Goal: Transaction & Acquisition: Purchase product/service

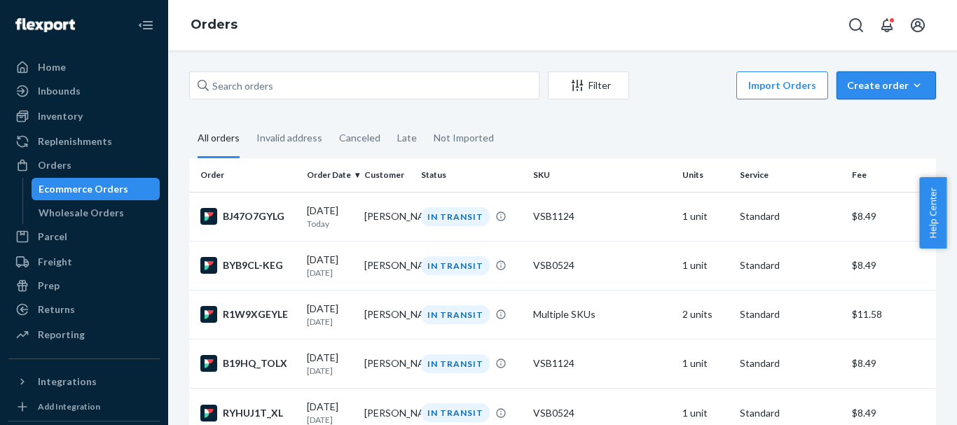
click at [870, 93] on button "Create order Ecommerce order Removal order" at bounding box center [887, 85] width 100 height 28
click at [873, 118] on span "Ecommerce order" at bounding box center [895, 119] width 87 height 10
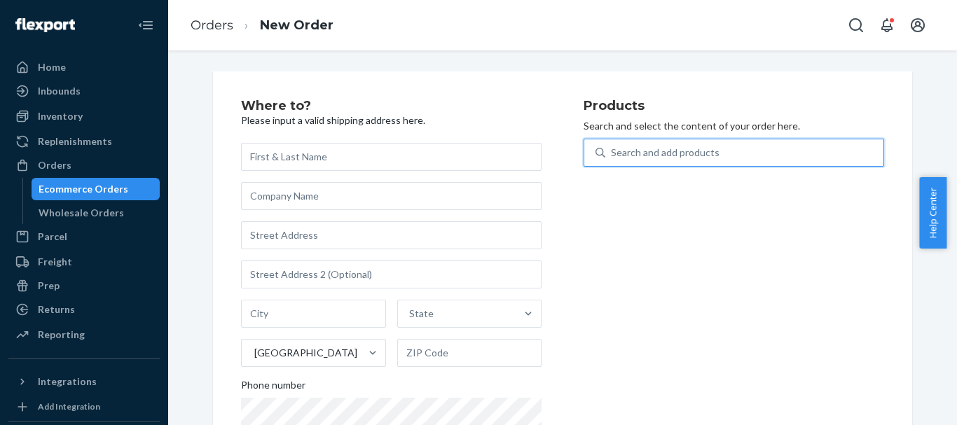
click at [639, 154] on div "Search and add products" at bounding box center [665, 153] width 109 height 14
click at [613, 154] on input "0 results available. Use Up and Down to choose options, press Enter to select t…" at bounding box center [611, 153] width 1 height 14
paste input "VSB0124"
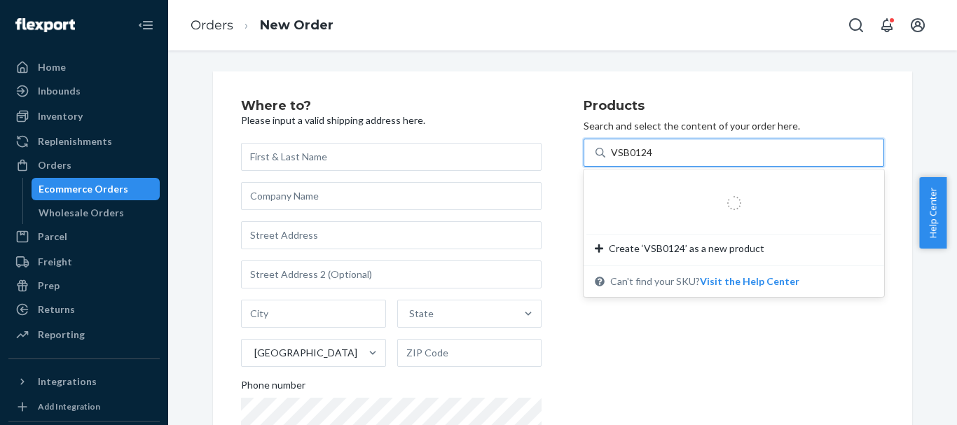
type input "VSB0124"
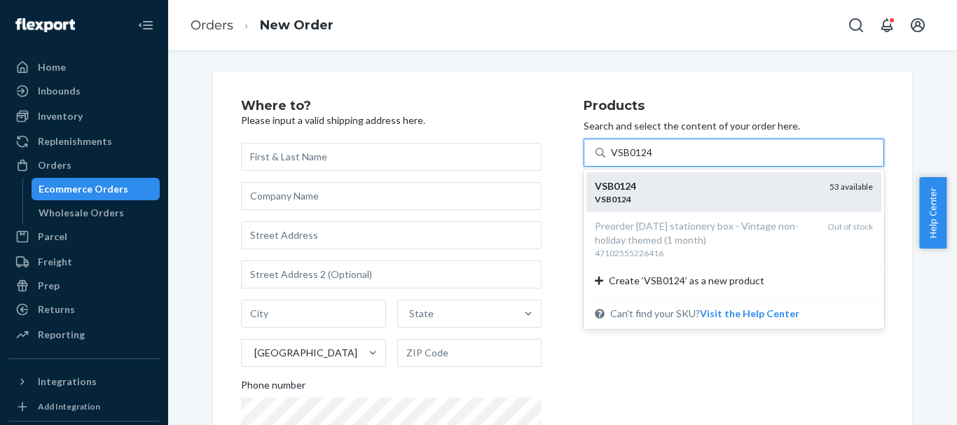
click at [710, 200] on div "VSB0124" at bounding box center [707, 199] width 224 height 12
click at [653, 160] on input "VSB0124" at bounding box center [632, 153] width 42 height 14
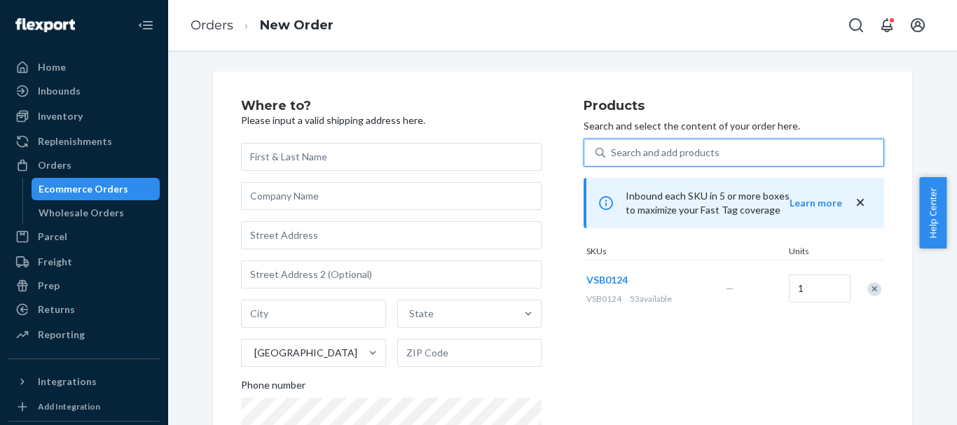
click at [669, 156] on div "Search and add products" at bounding box center [665, 153] width 109 height 14
click at [613, 156] on input "0 results available. Select is focused ,type to refine list, press Down to open…" at bounding box center [611, 153] width 1 height 14
paste input "SKU VSBN1222"
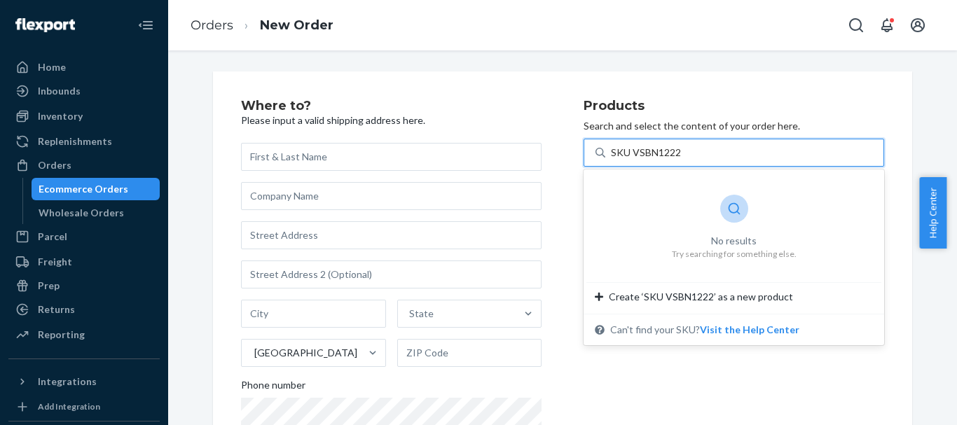
drag, startPoint x: 627, startPoint y: 151, endPoint x: 590, endPoint y: 146, distance: 36.7
click at [590, 146] on div "SKU VSBN1222 SKU VSBN1222" at bounding box center [734, 153] width 301 height 28
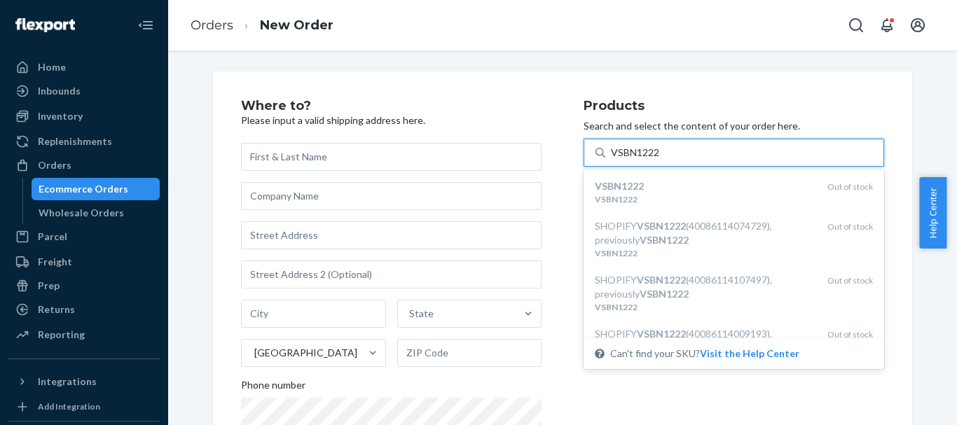
type input "VSBN1222"
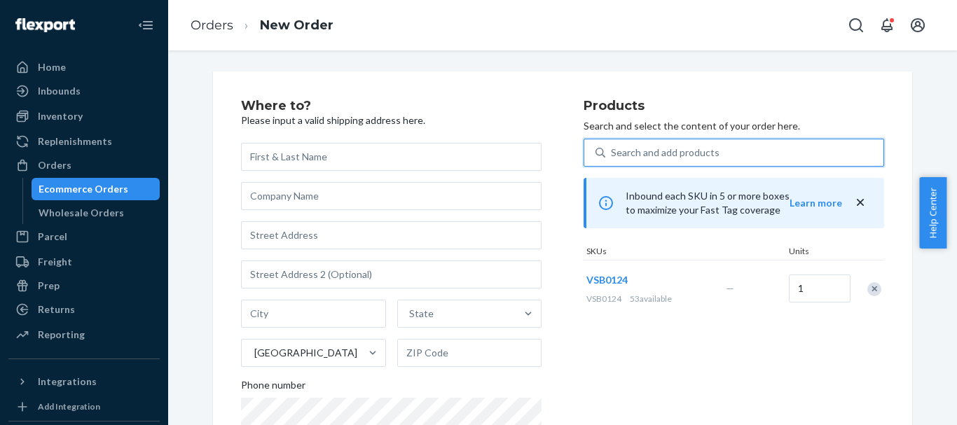
paste input "VSB0524"
type input "VSB0524"
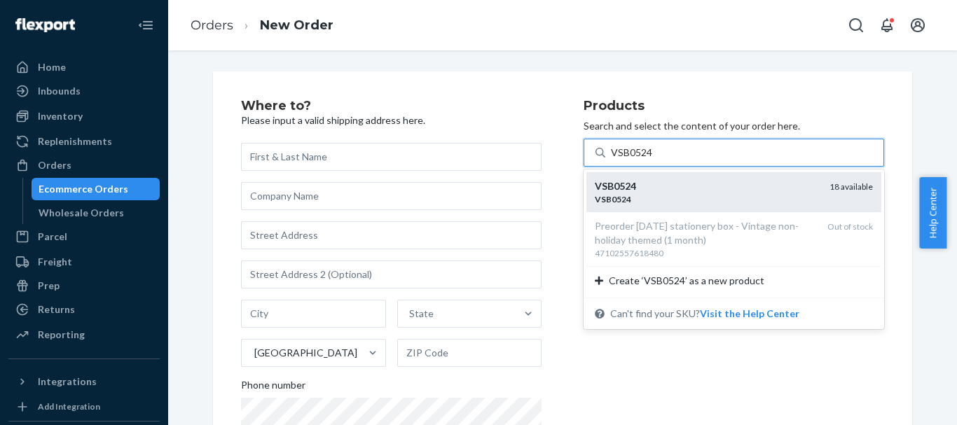
click at [670, 177] on div "VSB0524 VSB0524 18 available" at bounding box center [734, 192] width 295 height 40
click at [653, 160] on input "VSB0524" at bounding box center [632, 153] width 42 height 14
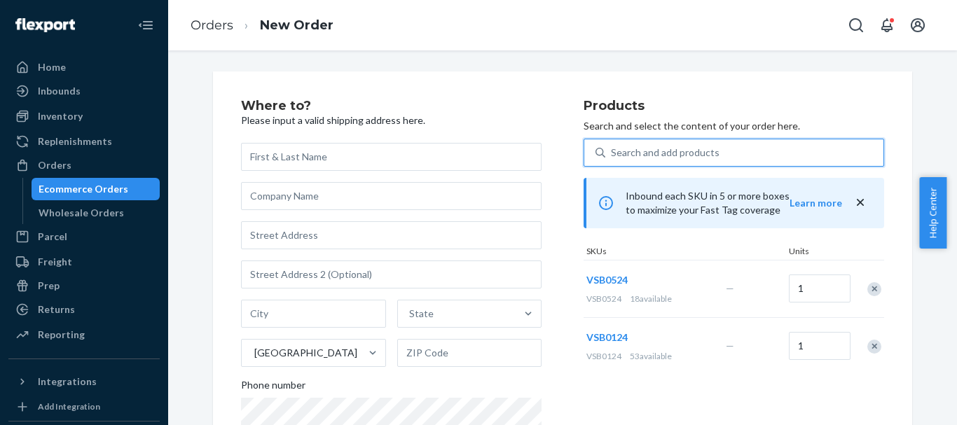
click at [868, 343] on div "Remove Item" at bounding box center [875, 347] width 14 height 14
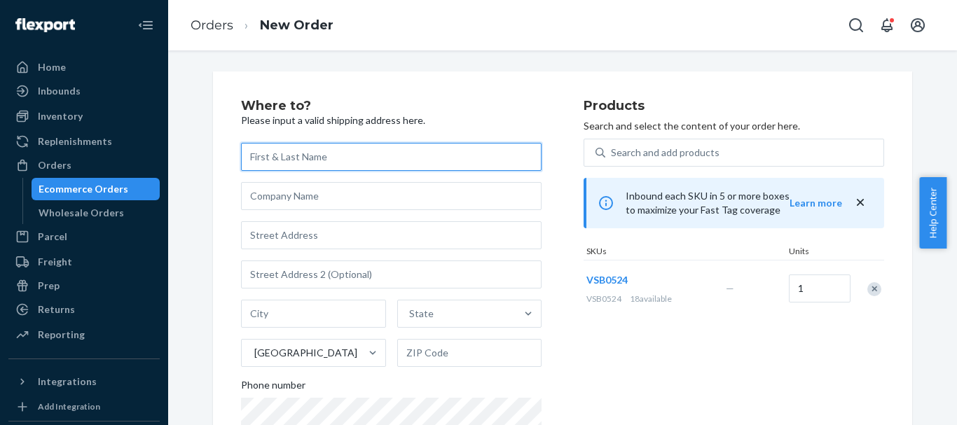
click at [281, 163] on input "text" at bounding box center [391, 157] width 301 height 28
paste input "[PERSON_NAME]"
type input "[PERSON_NAME]"
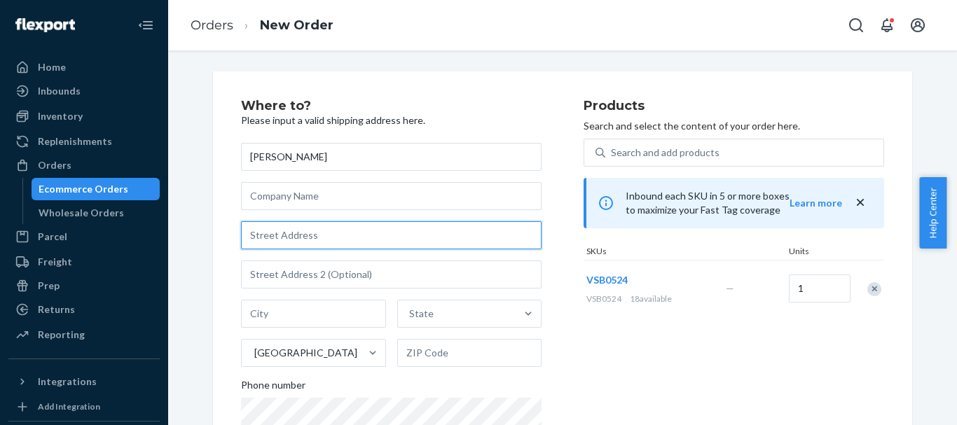
click at [289, 241] on input "text" at bounding box center [391, 235] width 301 height 28
paste input "[STREET_ADDRESS]"
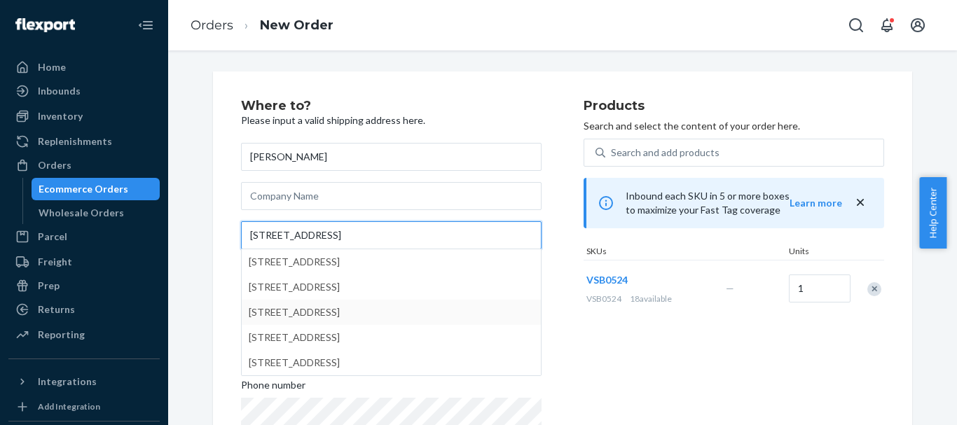
type input "[STREET_ADDRESS]"
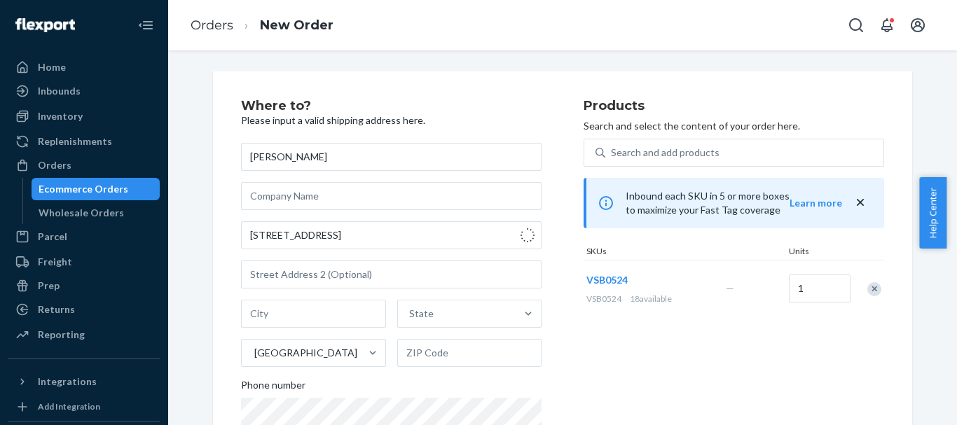
type input "[GEOGRAPHIC_DATA]"
type input "19713"
type input "[STREET_ADDRESS]"
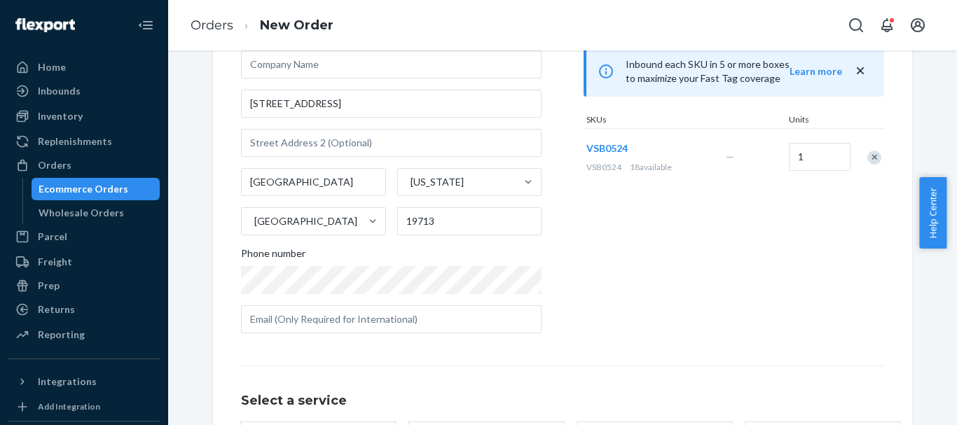
scroll to position [135, 0]
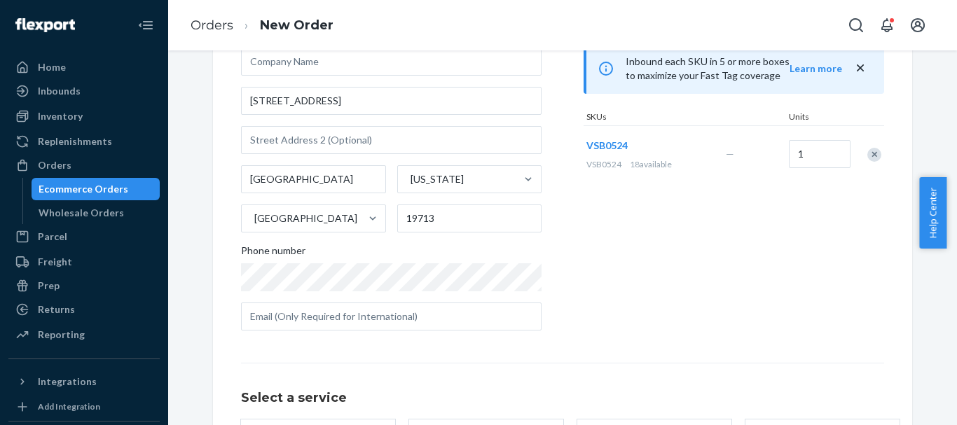
click at [701, 371] on div "Select a service Standard Promised by [DATE] $8.49 Expedited 3 day Promised by …" at bounding box center [562, 426] width 643 height 127
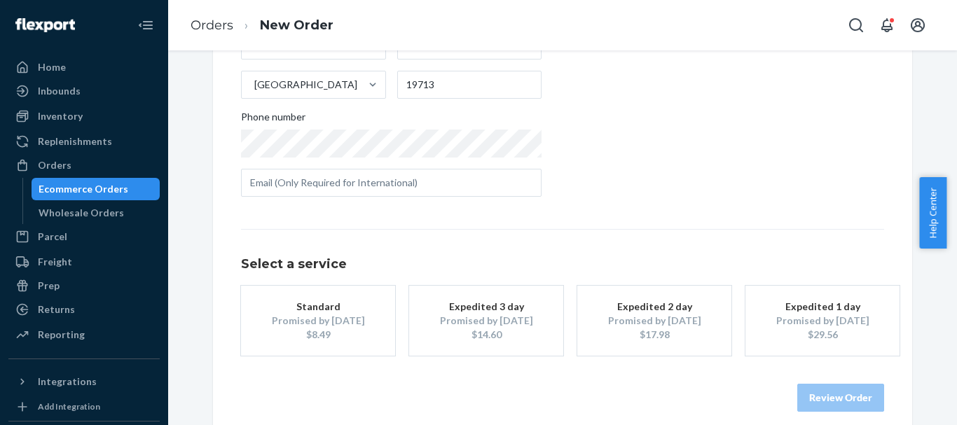
scroll to position [271, 0]
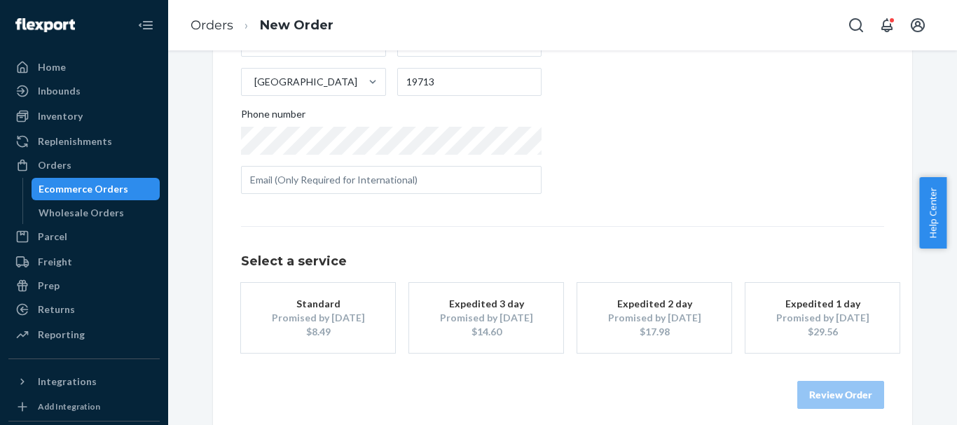
click at [306, 329] on div "$8.49" at bounding box center [318, 332] width 112 height 14
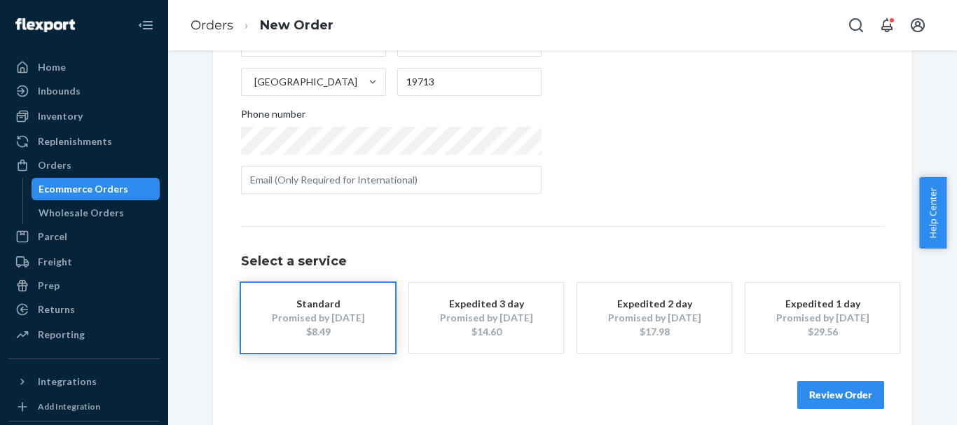
click at [848, 394] on button "Review Order" at bounding box center [841, 395] width 87 height 28
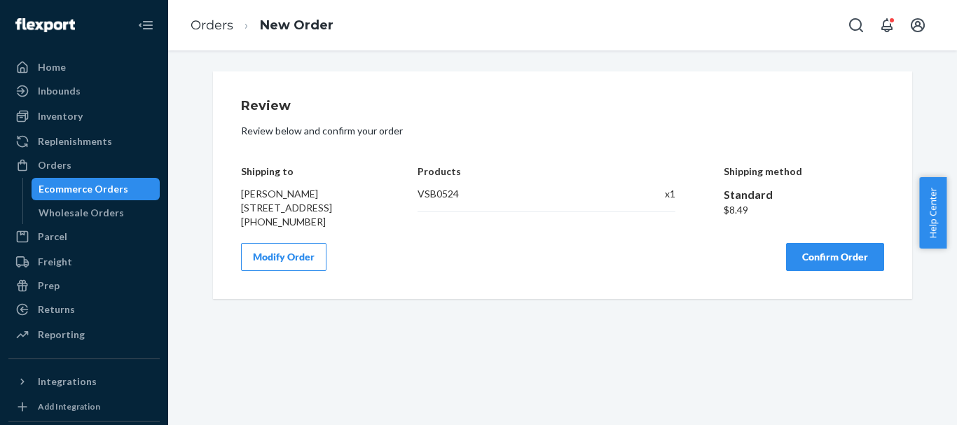
scroll to position [0, 0]
click at [856, 269] on button "Confirm Order" at bounding box center [835, 257] width 98 height 28
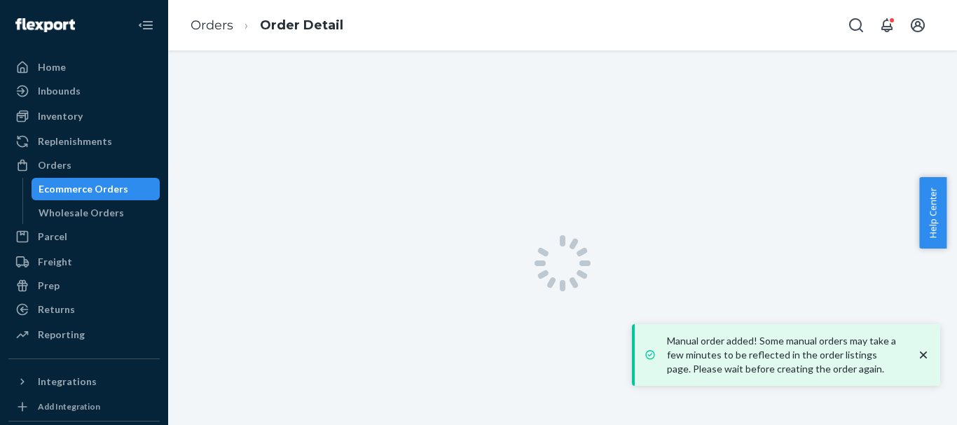
click at [925, 357] on icon "close toast" at bounding box center [923, 355] width 7 height 7
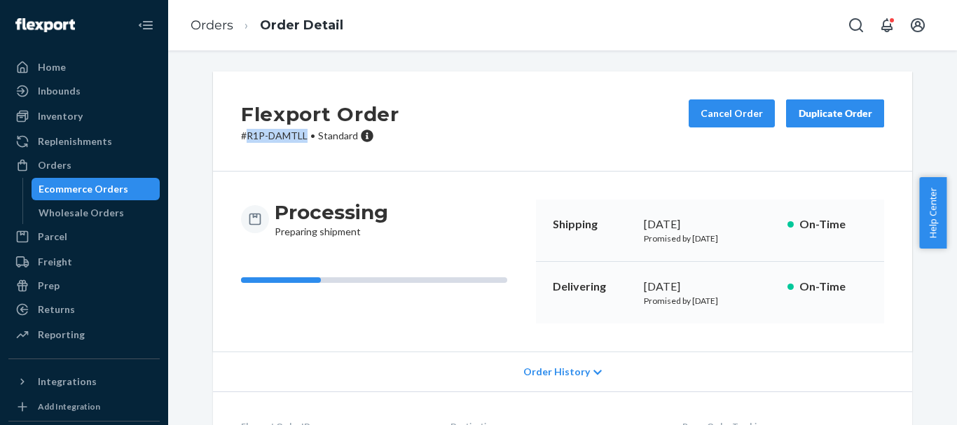
drag, startPoint x: 289, startPoint y: 139, endPoint x: 241, endPoint y: 140, distance: 47.7
click at [241, 140] on p "# R1P-DAMTLL • Standard" at bounding box center [320, 136] width 158 height 14
copy p "R1P-DAMTLL"
